Goal: Entertainment & Leisure: Browse casually

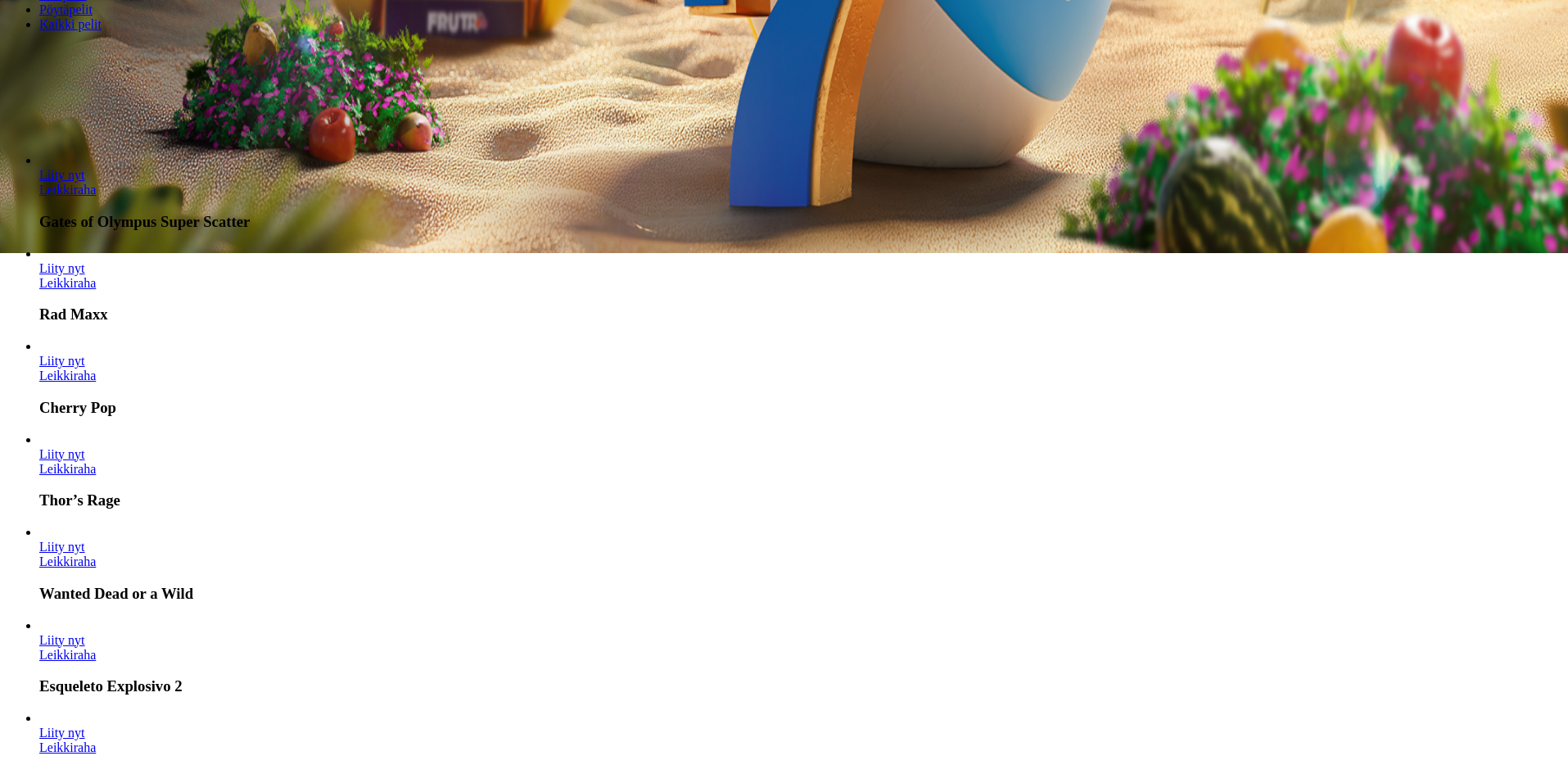
scroll to position [573, 0]
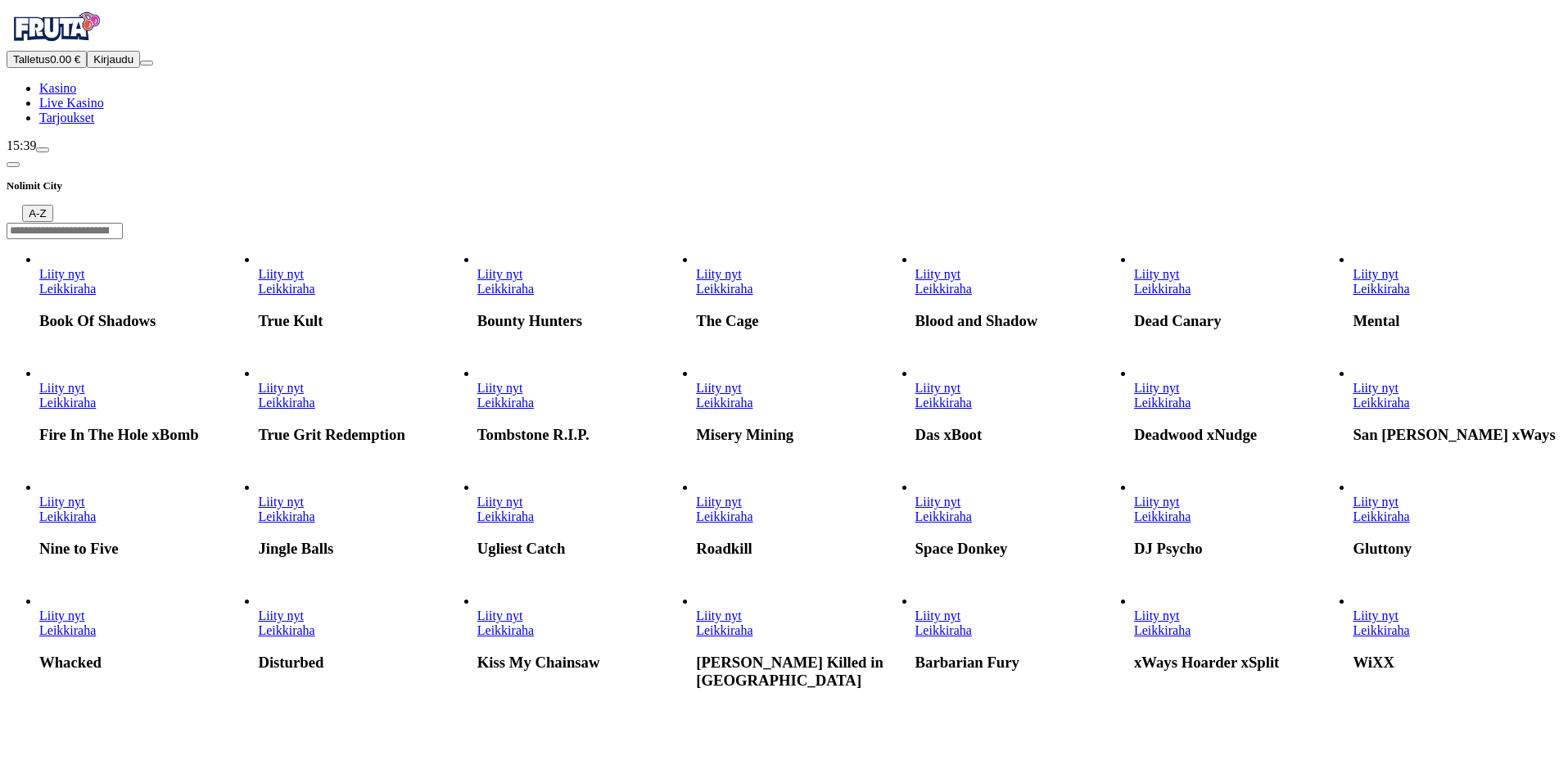
click at [52, 205] on button "A-Z" at bounding box center [37, 214] width 30 height 17
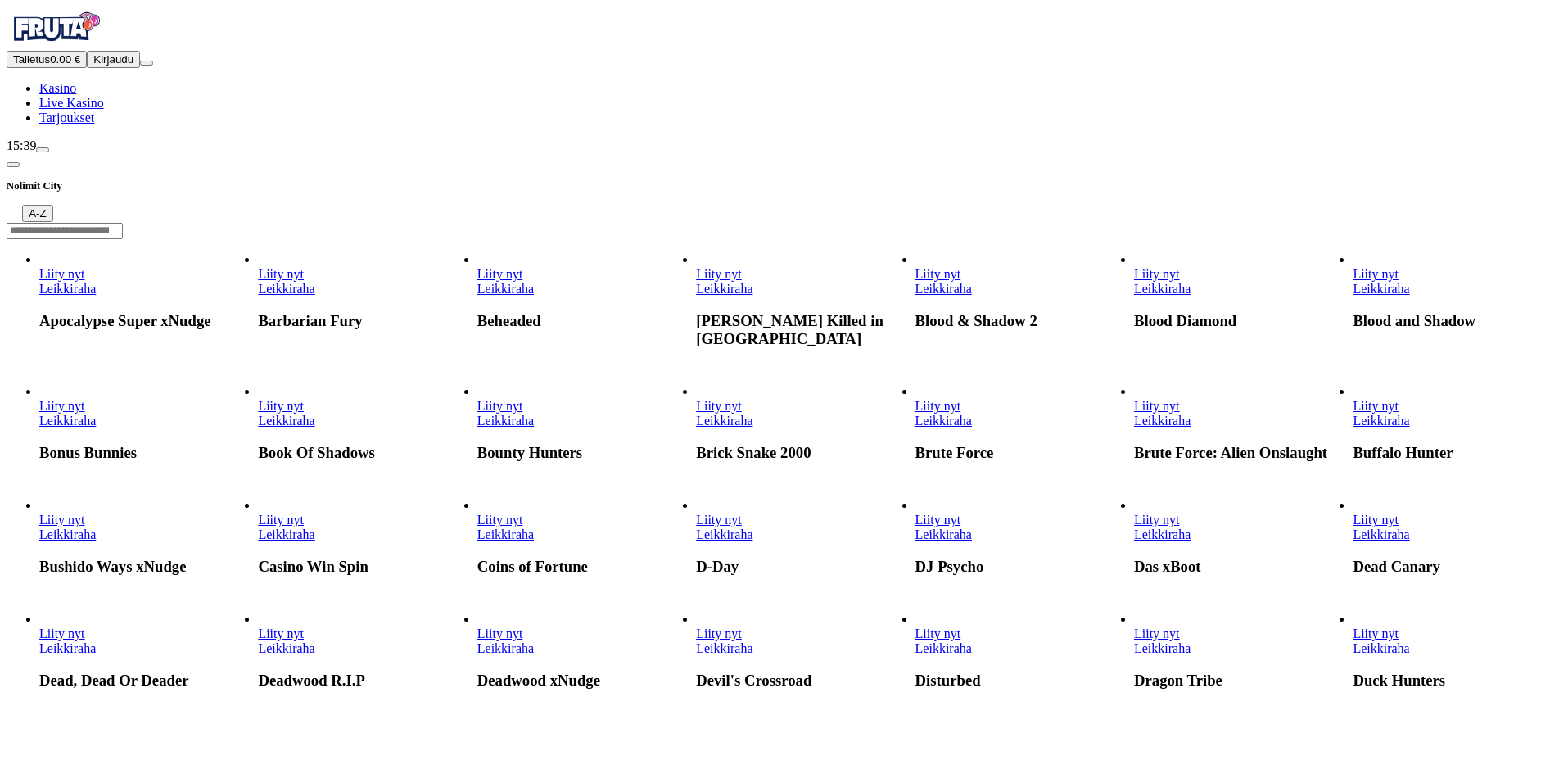
click at [52, 205] on button "A-Z" at bounding box center [37, 214] width 30 height 17
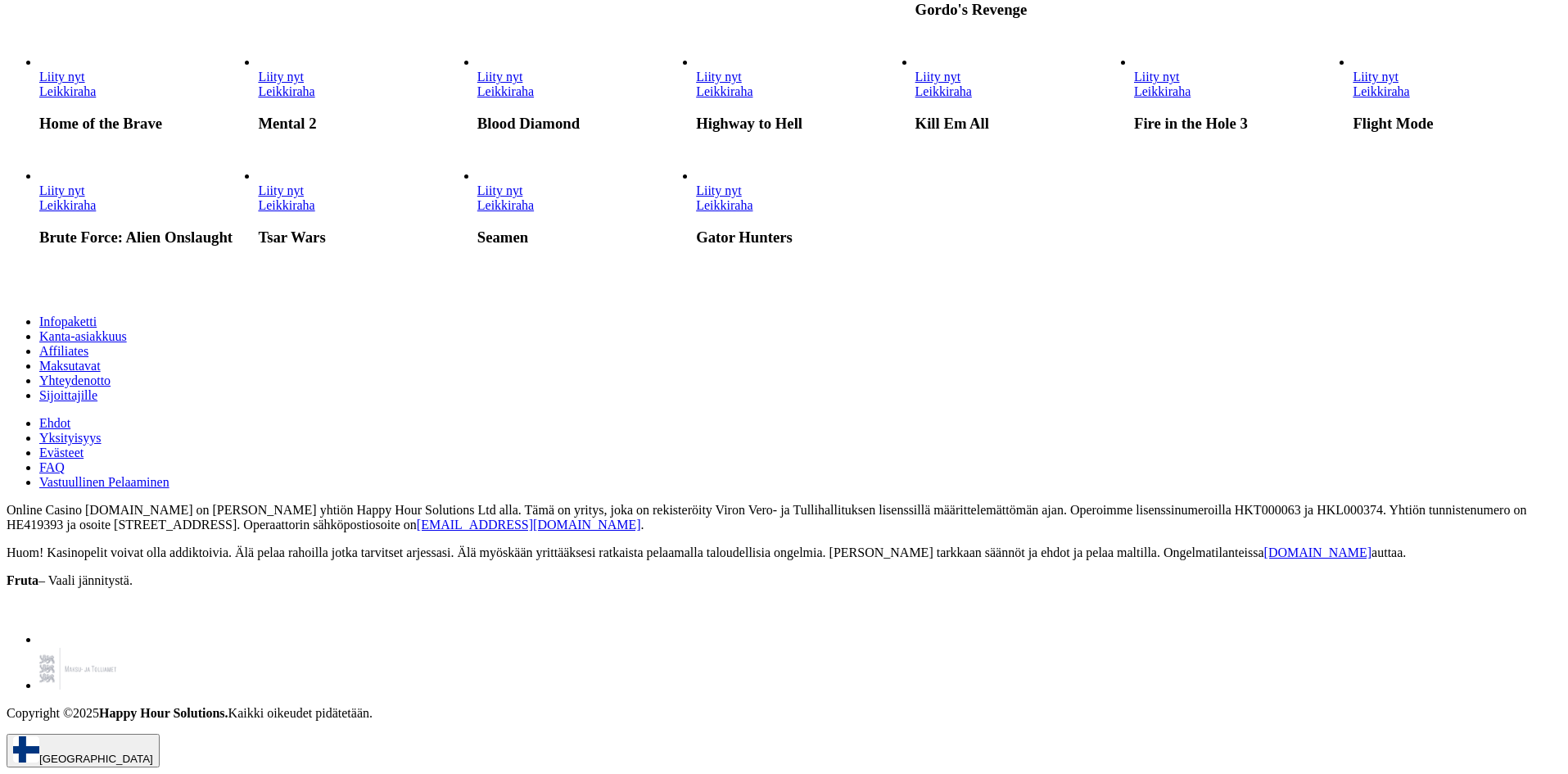
scroll to position [3439, 0]
